Goal: Task Accomplishment & Management: Use online tool/utility

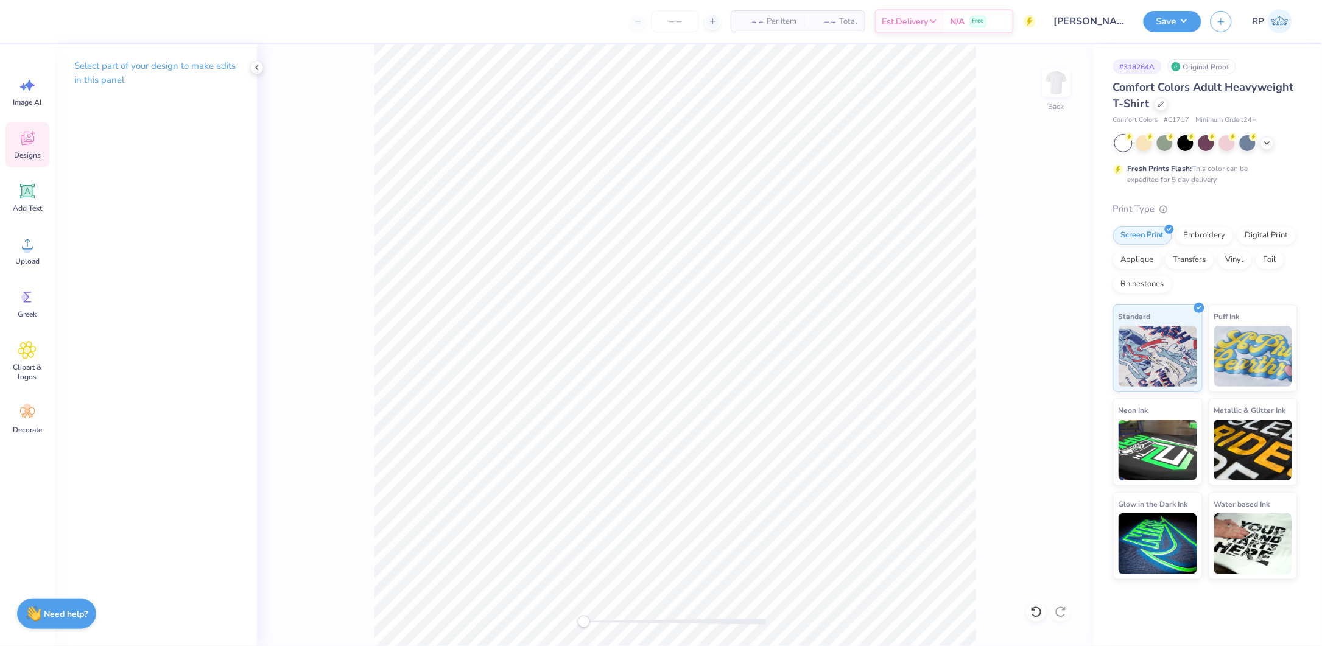
click at [30, 148] on div "Designs" at bounding box center [27, 145] width 44 height 46
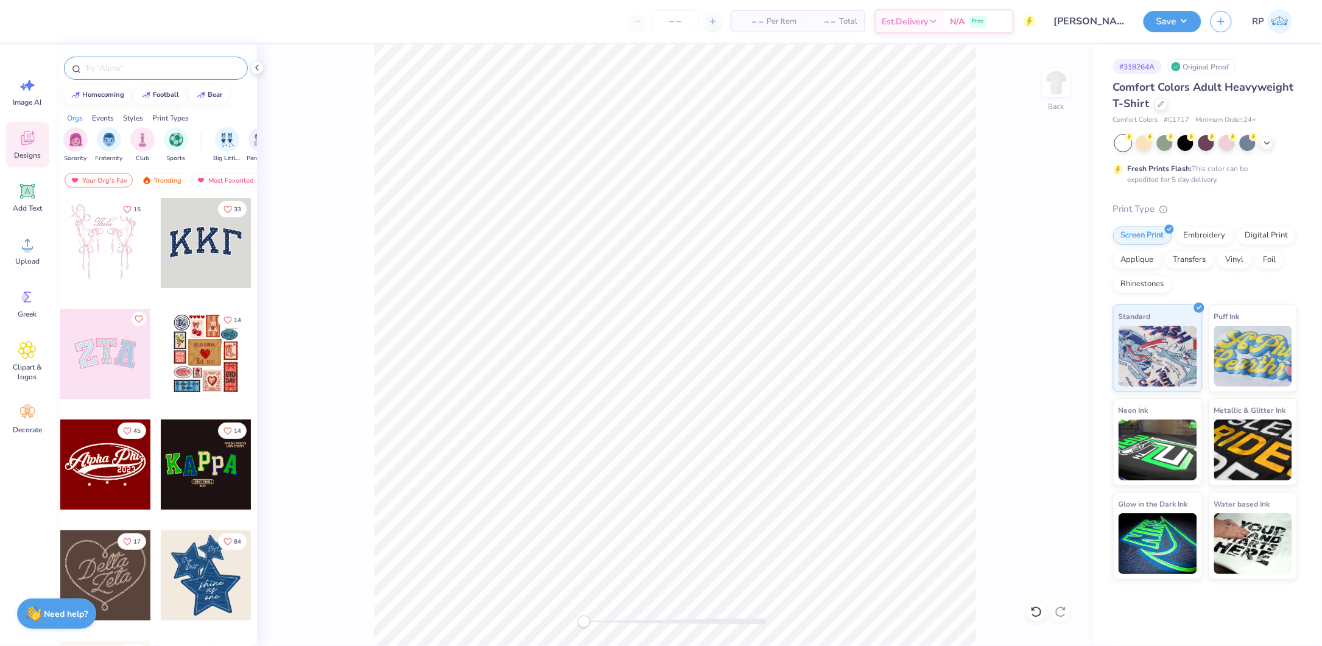
click at [121, 63] on input "text" at bounding box center [162, 68] width 156 height 12
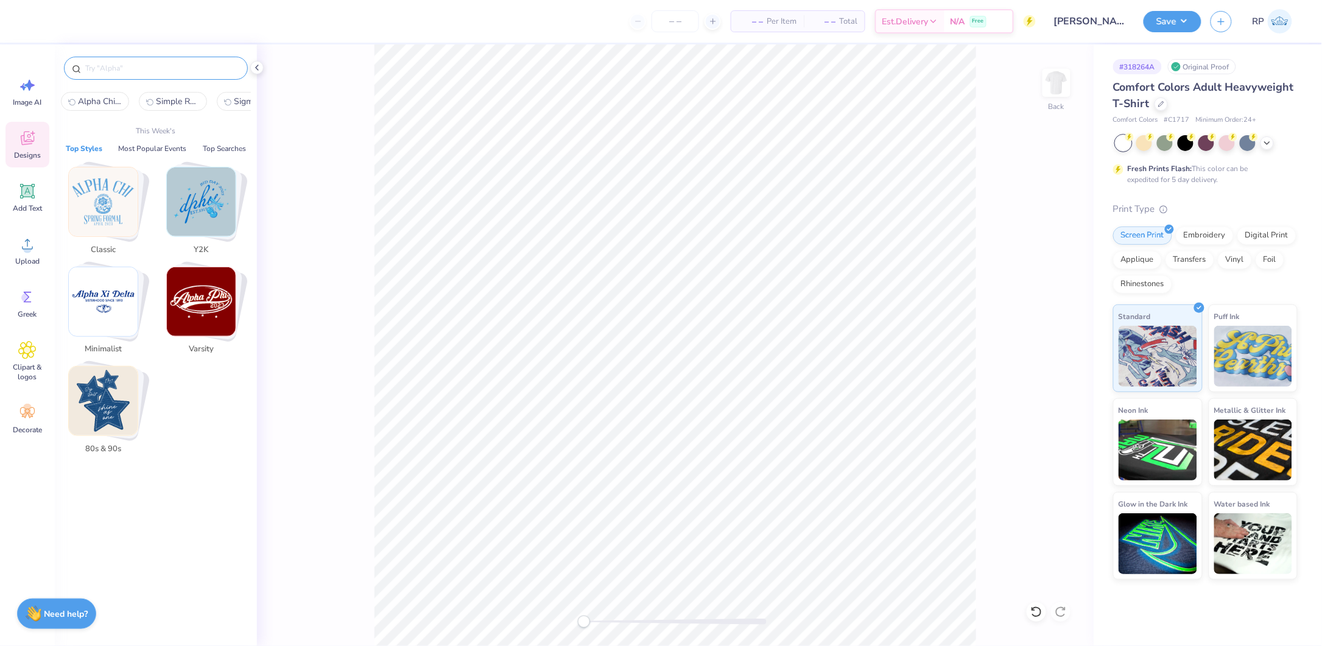
paste input "Stadium Cheer Game Day Sweater"
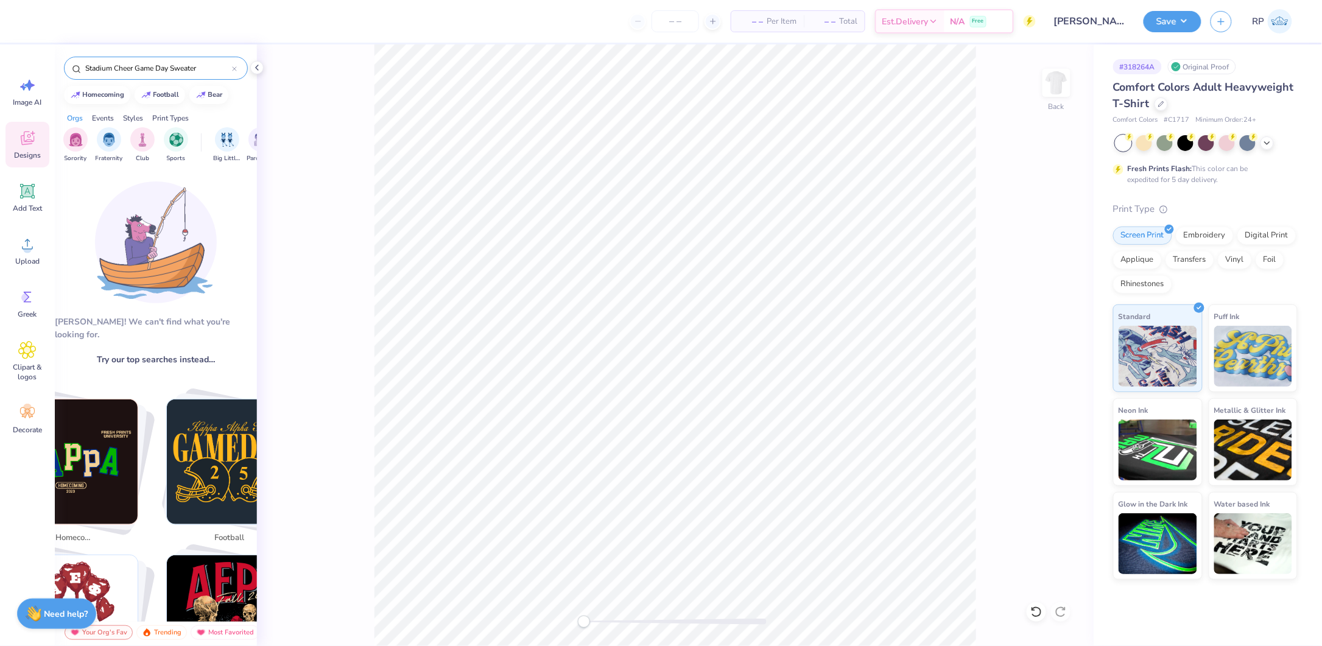
type input "Stadium Cheer Game Day Sweater"
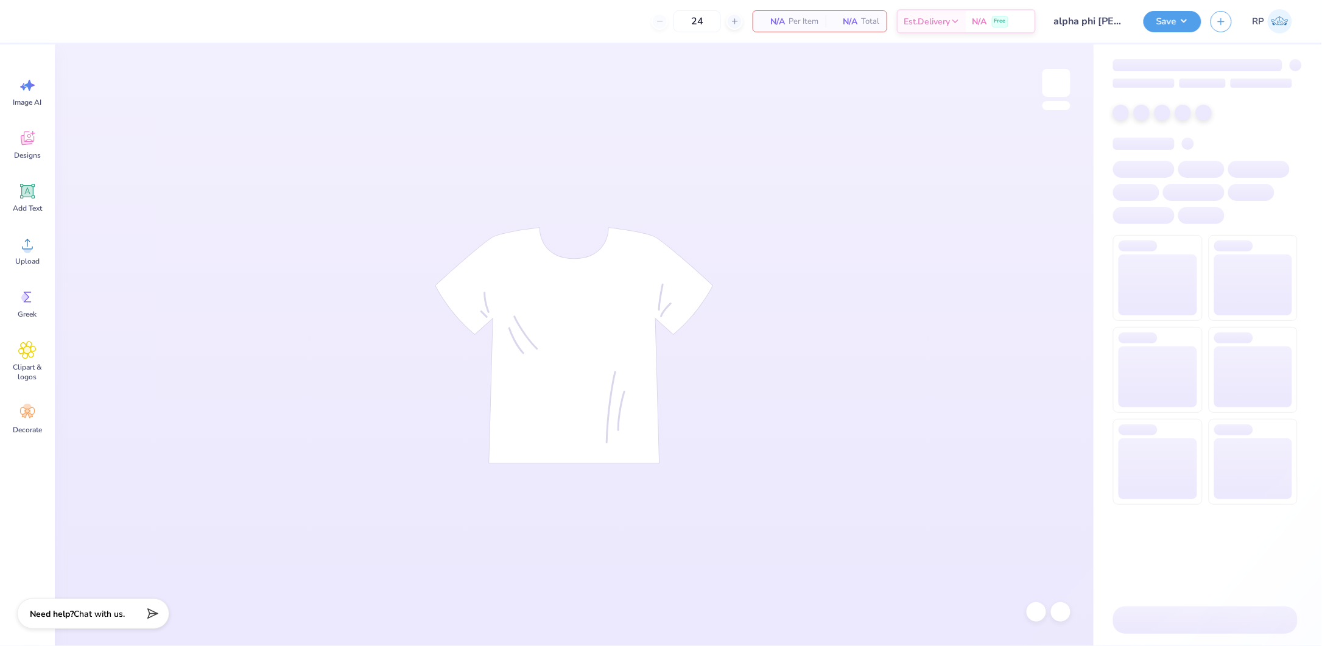
type input "50"
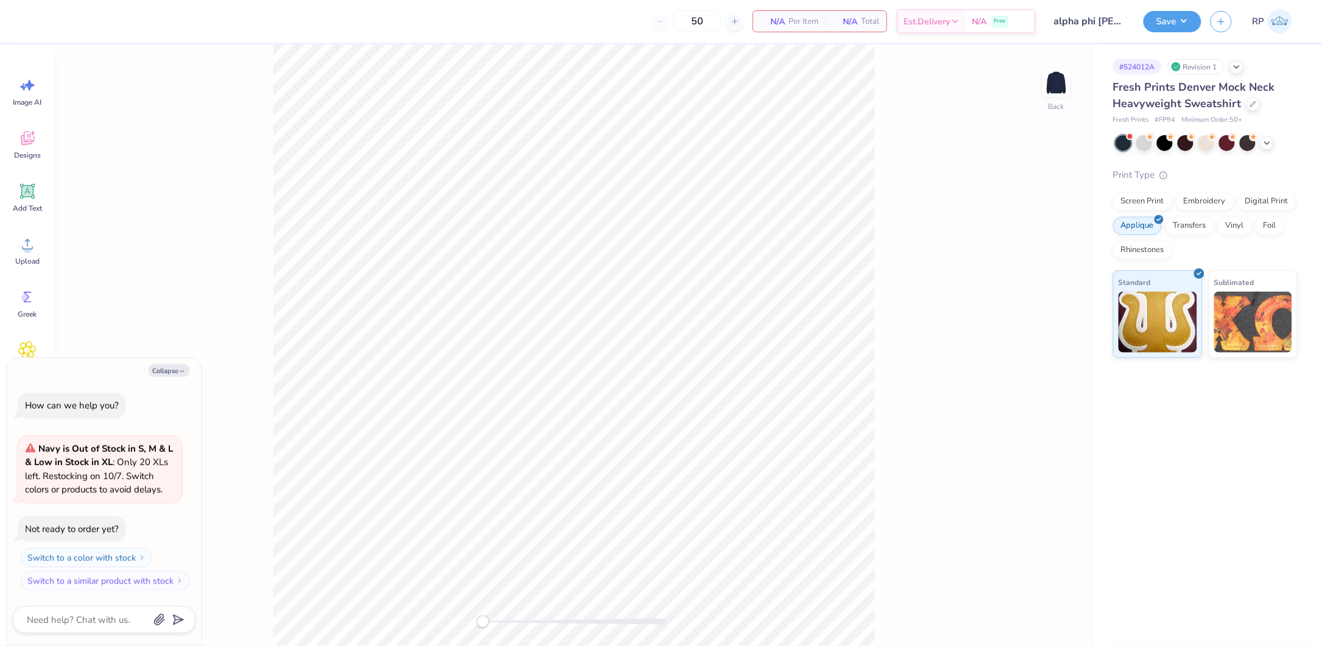
type textarea "x"
